Goal: Information Seeking & Learning: Learn about a topic

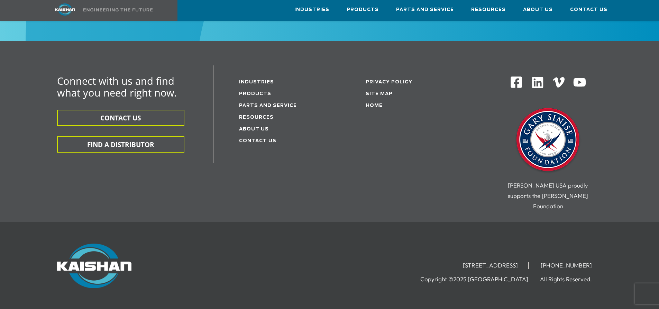
scroll to position [1132, 0]
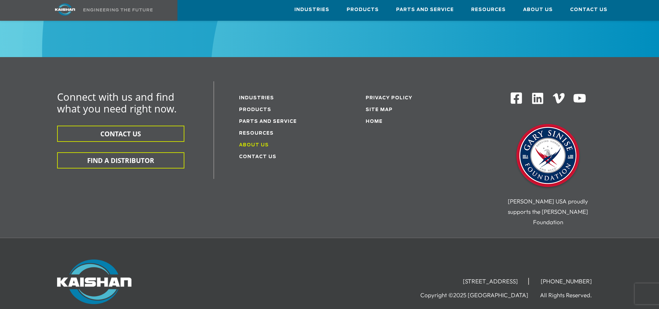
click at [251, 143] on link "About Us" at bounding box center [254, 145] width 30 height 4
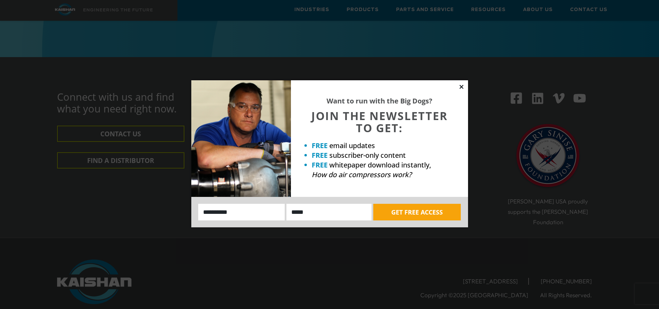
click at [464, 85] on icon at bounding box center [462, 87] width 6 height 6
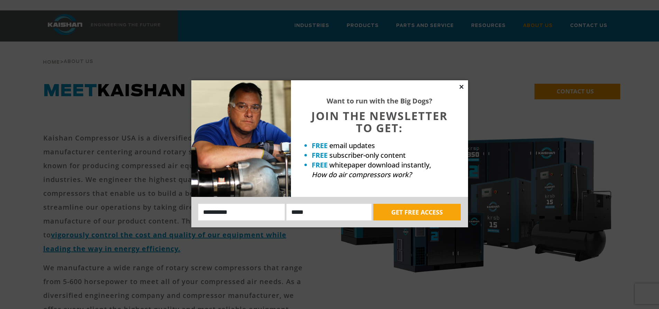
click at [459, 89] on icon at bounding box center [462, 87] width 6 height 6
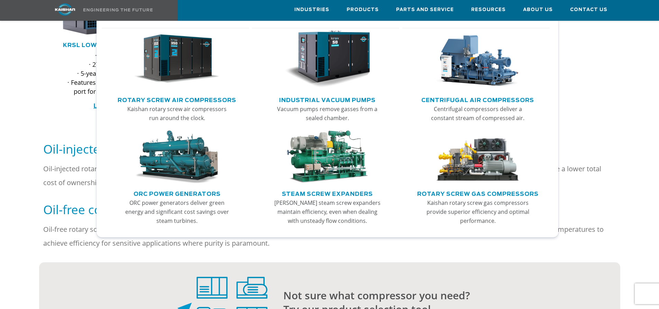
scroll to position [450, 0]
